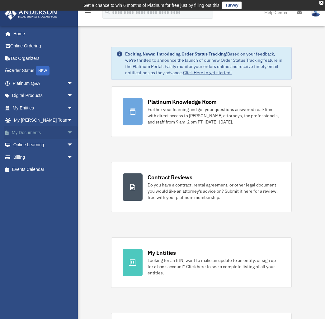
click at [14, 132] on link "My Documents arrow_drop_down" at bounding box center [43, 132] width 78 height 12
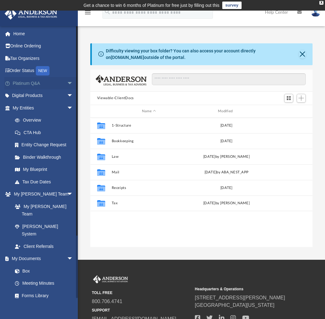
scroll to position [137, 218]
click at [17, 32] on link "Home" at bounding box center [43, 33] width 78 height 12
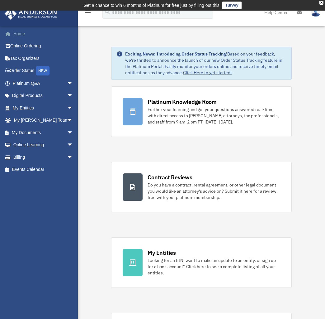
click at [25, 31] on link "Home" at bounding box center [43, 33] width 78 height 12
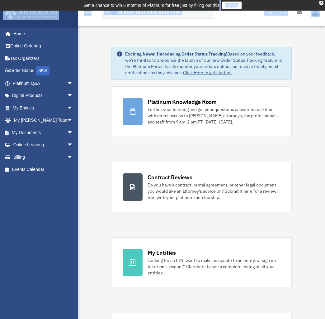
drag, startPoint x: 160, startPoint y: 52, endPoint x: 166, endPoint y: 8, distance: 43.8
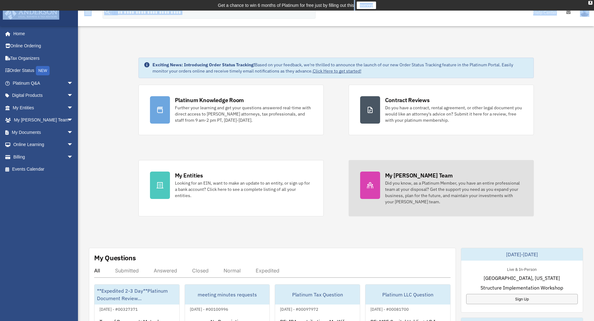
click at [325, 186] on div "Did you know, as a Platinum Member, you have an entire professional team at you…" at bounding box center [453, 192] width 137 height 25
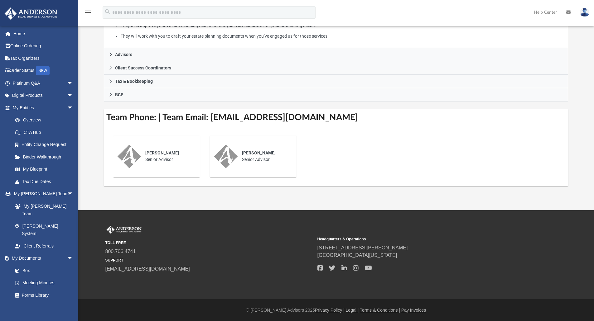
scroll to position [160, 0]
